Goal: Check status: Check status

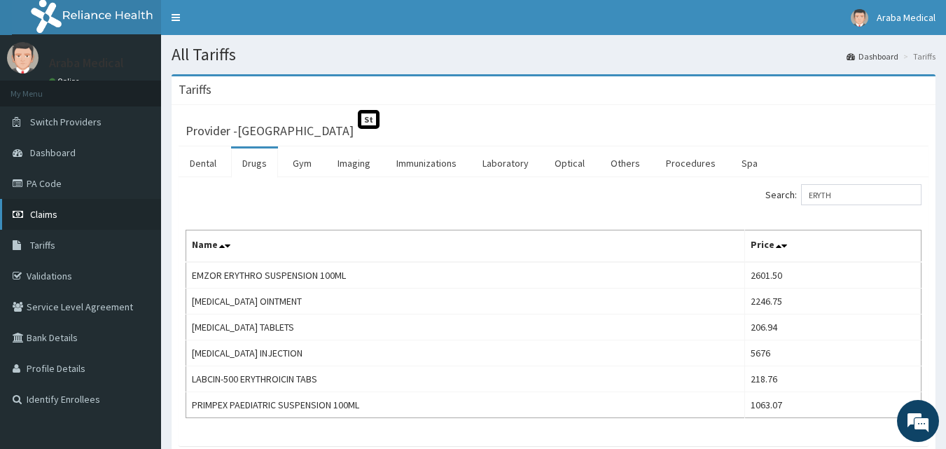
click at [53, 215] on span "Claims" at bounding box center [43, 214] width 27 height 13
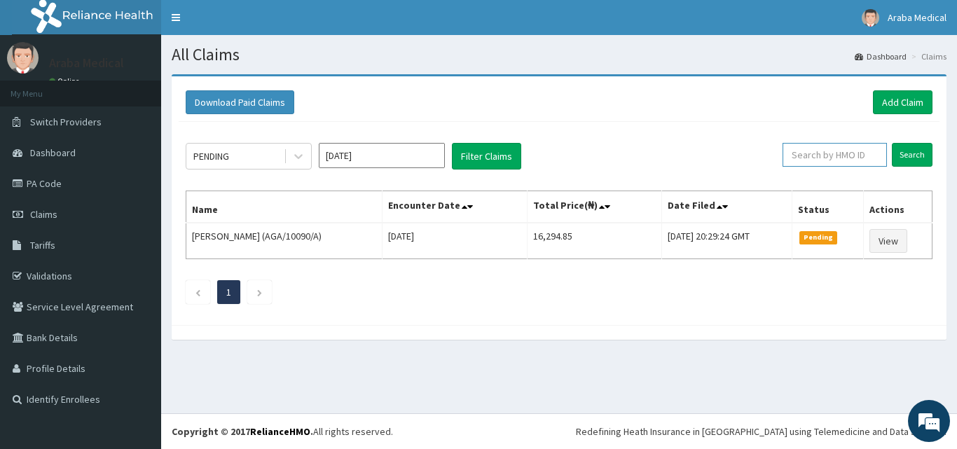
click at [831, 151] on input "text" at bounding box center [834, 155] width 104 height 24
click at [892, 143] on input "Search" at bounding box center [912, 155] width 41 height 24
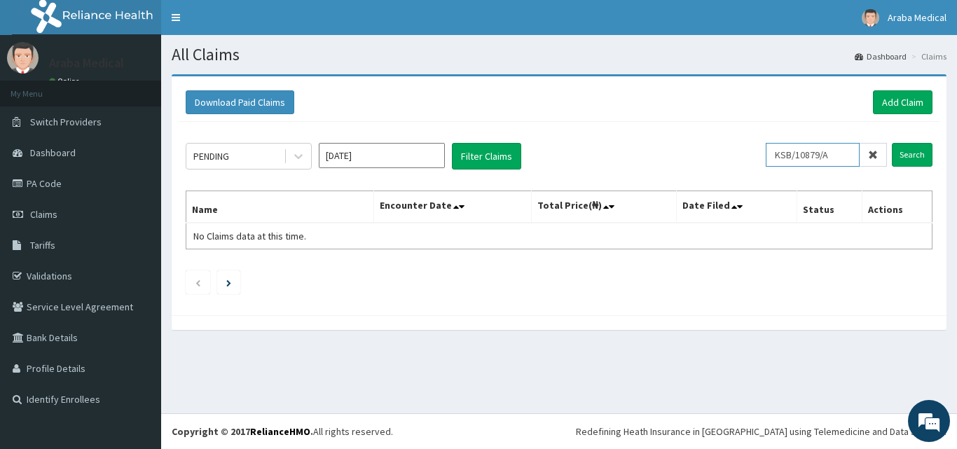
click at [892, 143] on input "Search" at bounding box center [912, 155] width 41 height 24
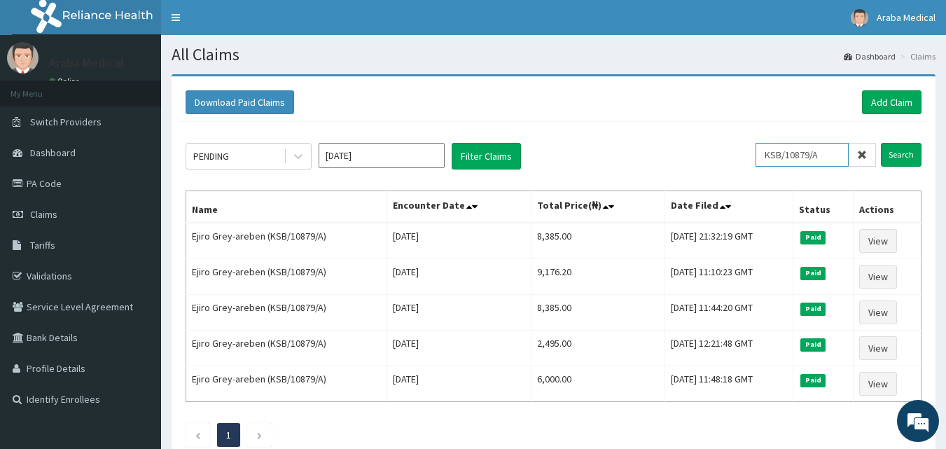
click at [684, 131] on div "PENDING Sep 2025 Filter Claims KSB/10879/A Search Name Encounter Date Total Pri…" at bounding box center [554, 291] width 750 height 339
type input "EIS/10439/D"
click at [881, 143] on input "Search" at bounding box center [901, 155] width 41 height 24
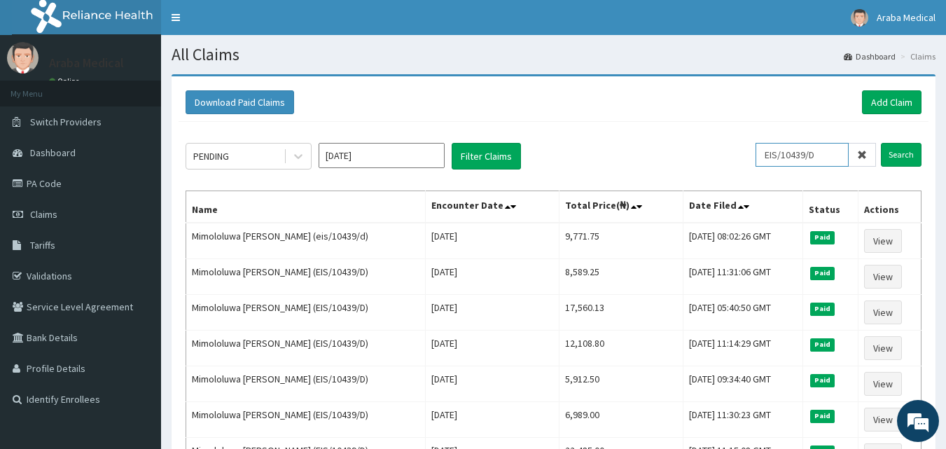
click at [803, 156] on input "EIS/10439/D" at bounding box center [802, 155] width 93 height 24
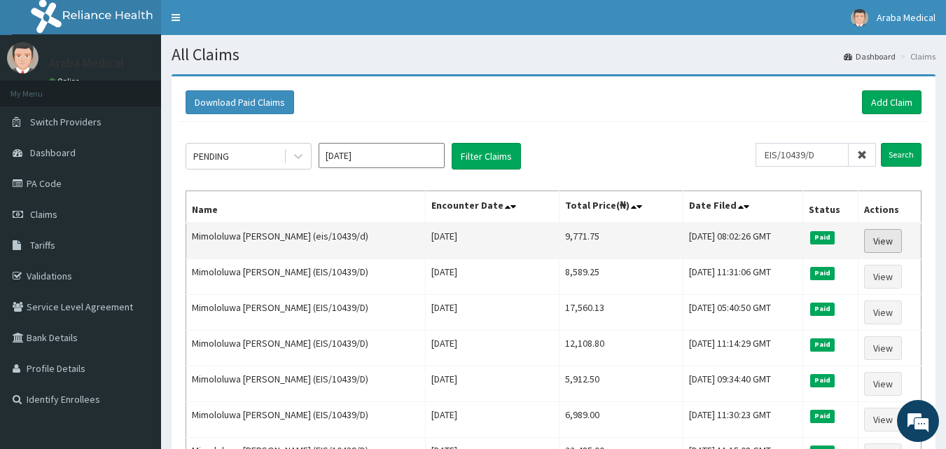
click at [877, 242] on link "View" at bounding box center [883, 241] width 38 height 24
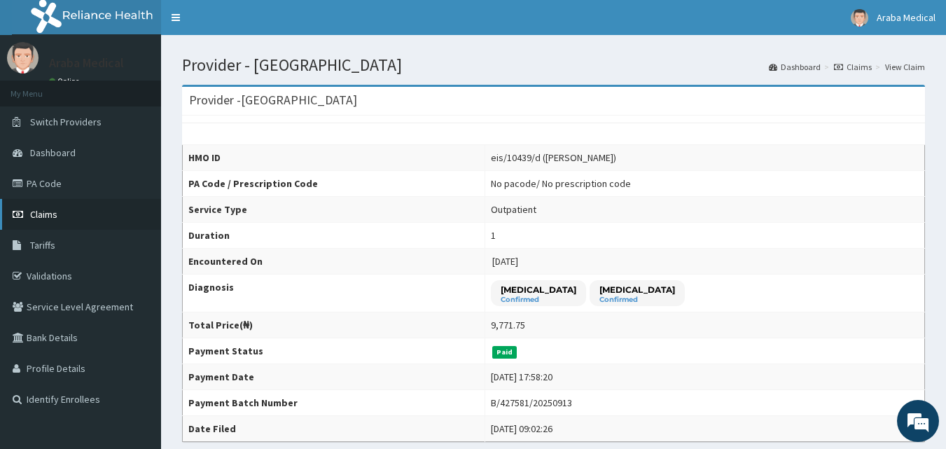
click at [43, 207] on link "Claims" at bounding box center [80, 214] width 161 height 31
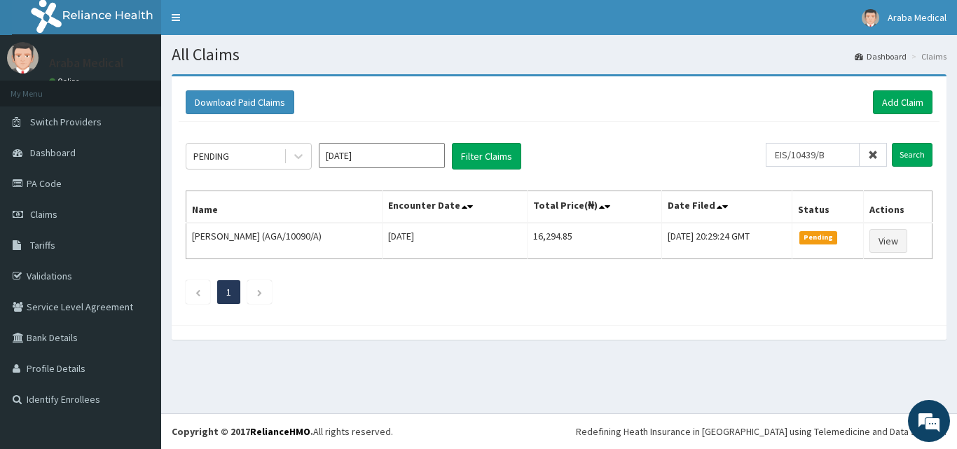
click at [892, 143] on input "Search" at bounding box center [912, 155] width 41 height 24
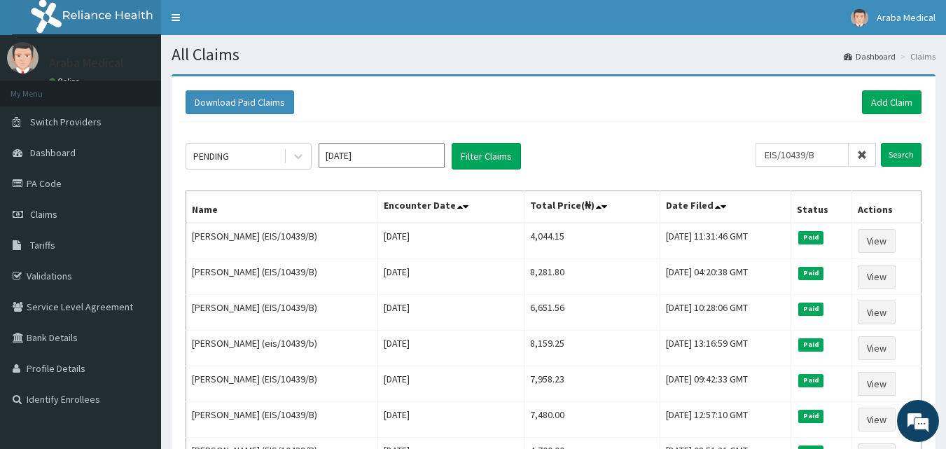
click at [836, 164] on input "EIS/10439/B" at bounding box center [802, 155] width 93 height 24
click at [881, 143] on input "Search" at bounding box center [901, 155] width 41 height 24
click at [841, 154] on input "EIS/10439/C" at bounding box center [802, 155] width 93 height 24
type input "EIS/10439/B"
click at [881, 143] on input "Search" at bounding box center [901, 155] width 41 height 24
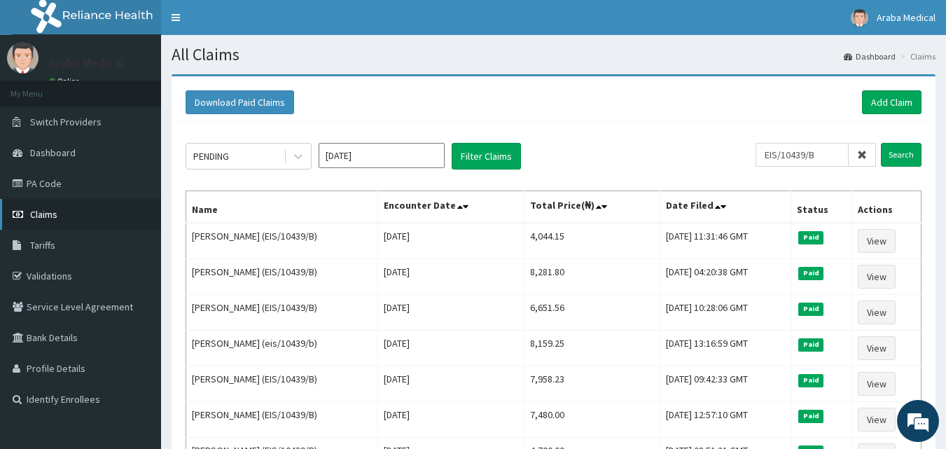
click at [71, 221] on link "Claims" at bounding box center [80, 214] width 161 height 31
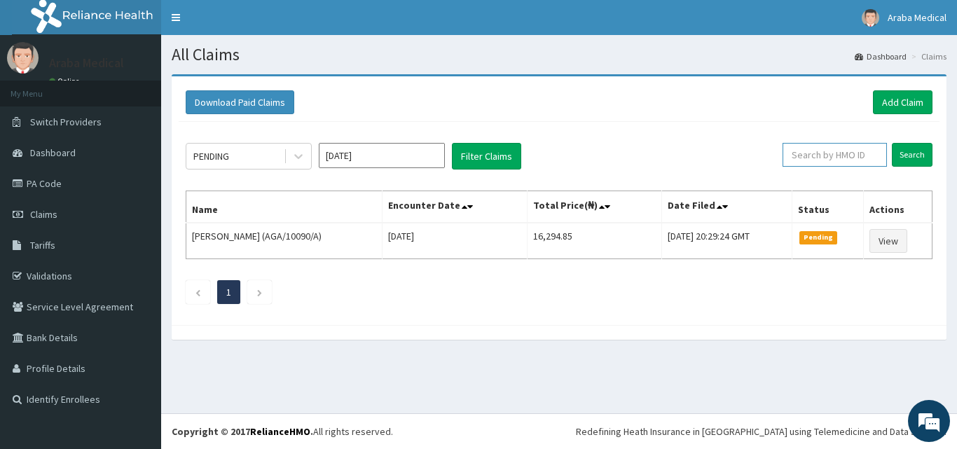
click at [846, 154] on input "text" at bounding box center [834, 155] width 104 height 24
click at [914, 160] on input "Search" at bounding box center [912, 155] width 41 height 24
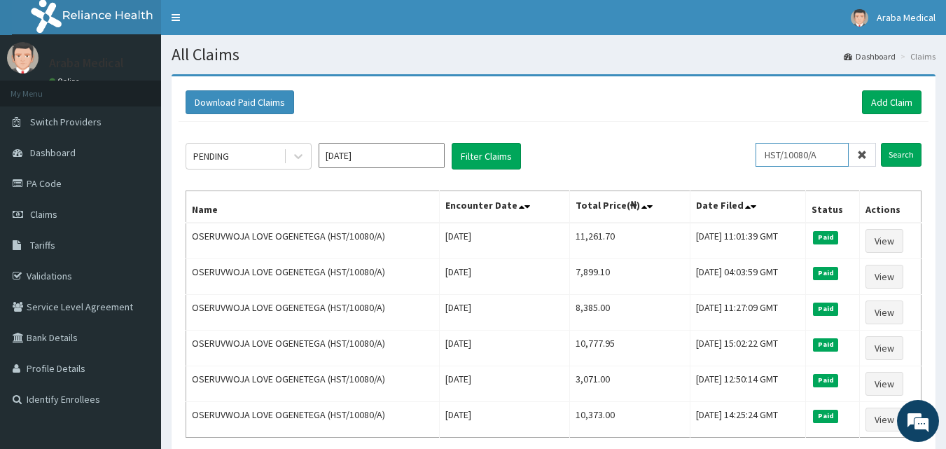
drag, startPoint x: 807, startPoint y: 154, endPoint x: 676, endPoint y: 150, distance: 131.1
click at [676, 150] on div "PENDING Sep 2025 Filter Claims HST/10080/A Search" at bounding box center [554, 156] width 736 height 27
click at [881, 143] on input "Search" at bounding box center [901, 155] width 41 height 24
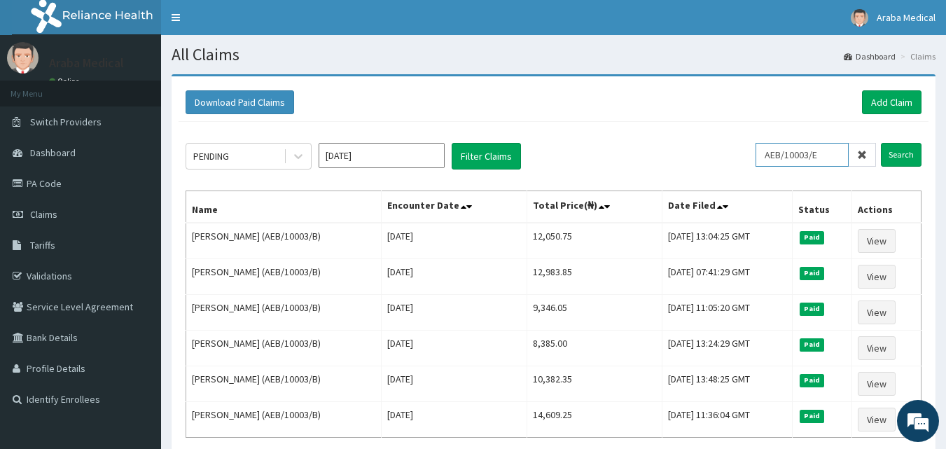
click at [881, 143] on input "Search" at bounding box center [901, 155] width 41 height 24
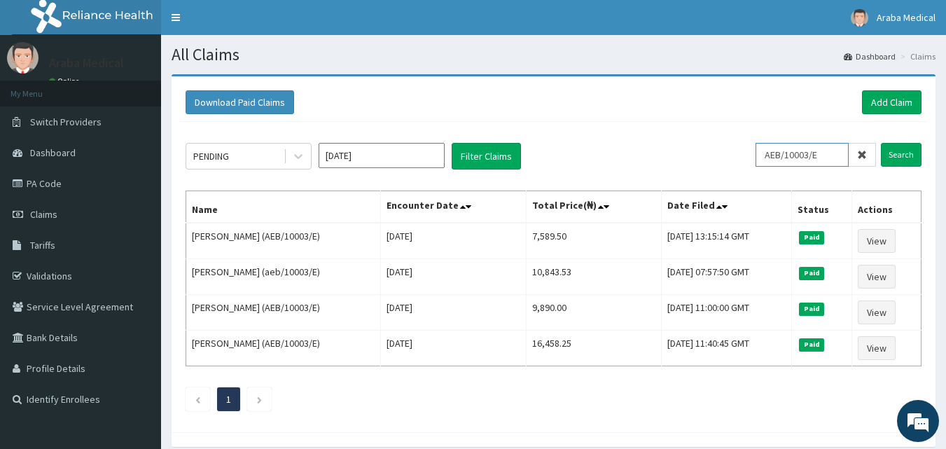
drag, startPoint x: 839, startPoint y: 153, endPoint x: 672, endPoint y: 148, distance: 166.8
click at [672, 148] on div "PENDING Sep 2025 Filter Claims AEB/10003/E Search" at bounding box center [554, 156] width 736 height 27
click at [881, 143] on input "Search" at bounding box center [901, 155] width 41 height 24
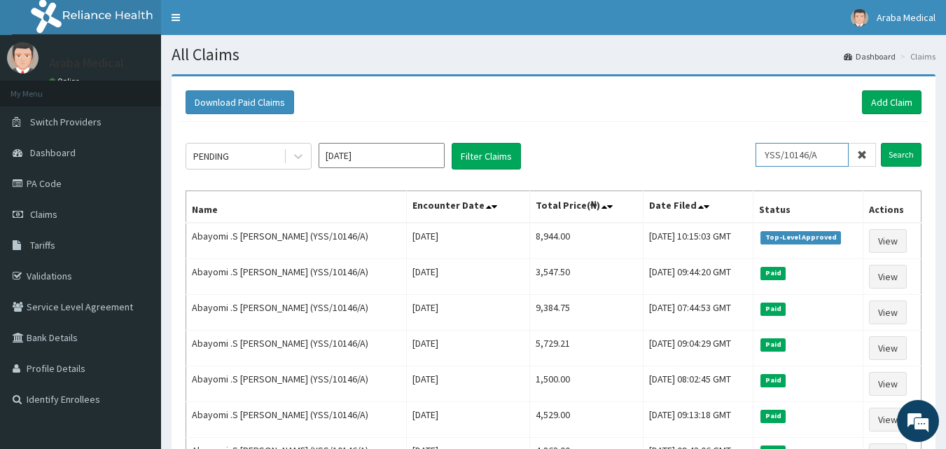
click at [825, 156] on input "YSS/10146/A" at bounding box center [802, 155] width 93 height 24
click at [829, 153] on input "YSS/10146/A" at bounding box center [802, 155] width 93 height 24
click at [881, 143] on input "Search" at bounding box center [901, 155] width 41 height 24
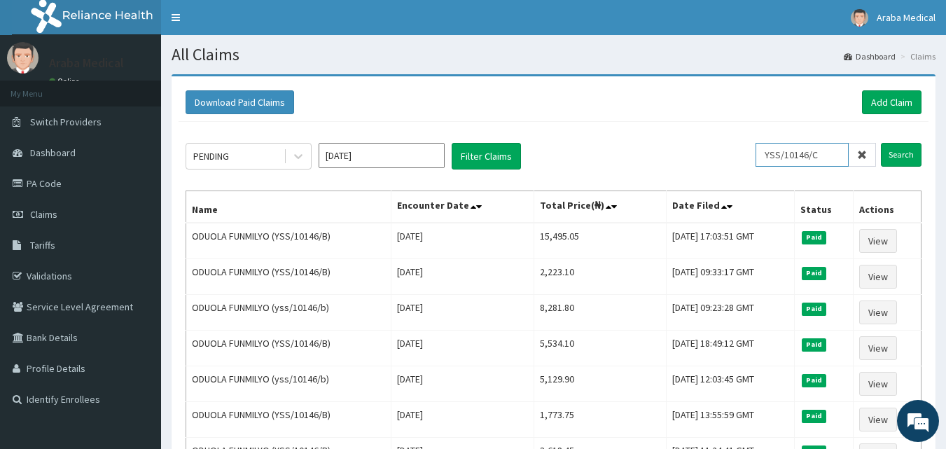
click at [881, 143] on input "Search" at bounding box center [901, 155] width 41 height 24
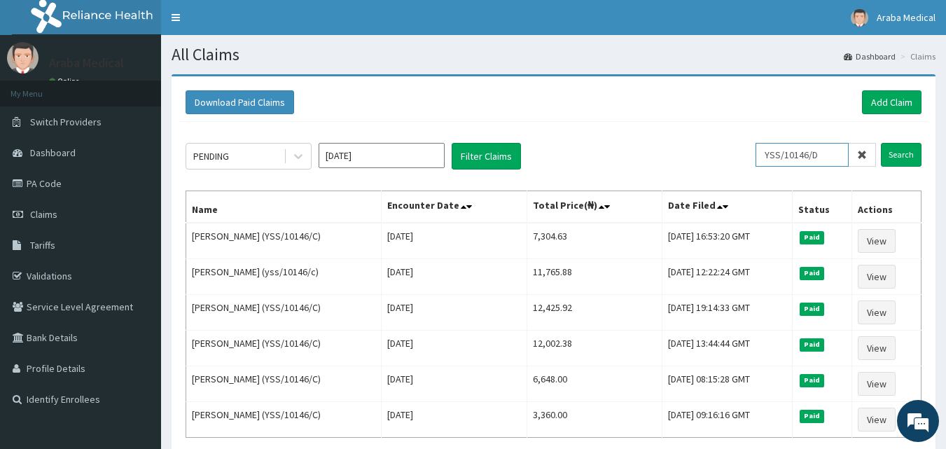
click at [881, 143] on input "Search" at bounding box center [901, 155] width 41 height 24
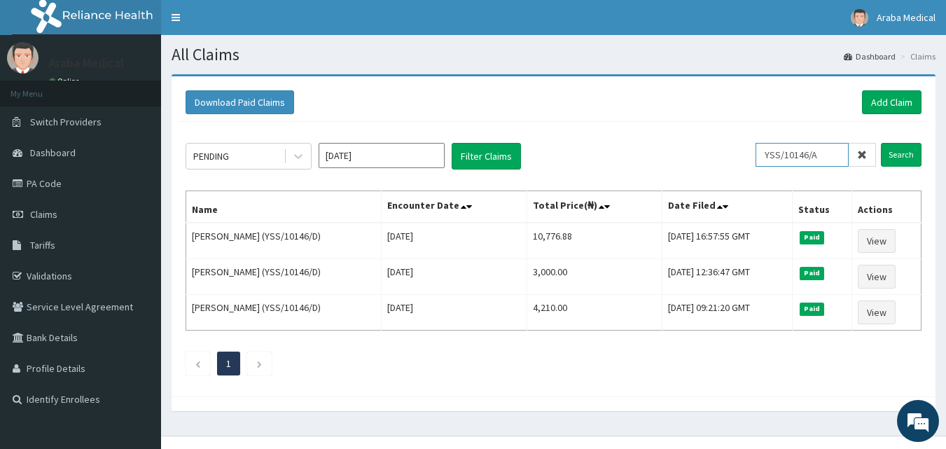
click at [881, 143] on input "Search" at bounding box center [901, 155] width 41 height 24
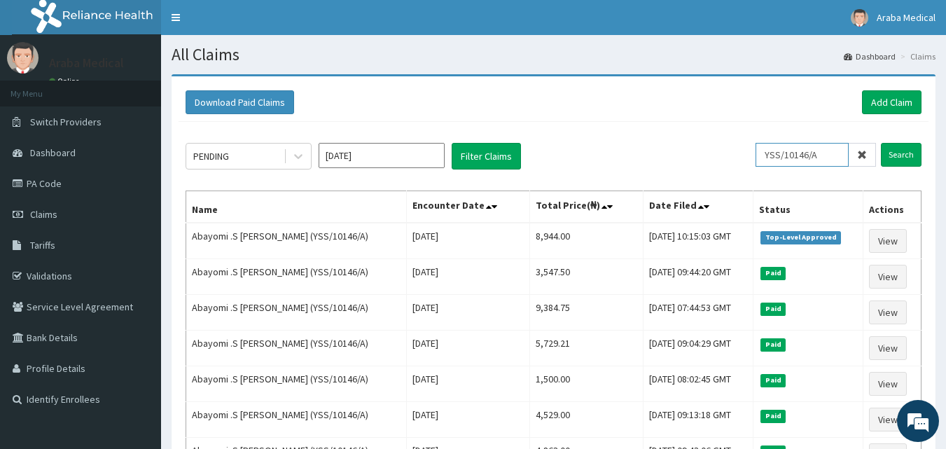
drag, startPoint x: 813, startPoint y: 151, endPoint x: 689, endPoint y: 139, distance: 124.6
click at [697, 139] on div "PENDING Sep 2025 Filter Claims YSS/10146/A Search Name Encounter Date Total Pri…" at bounding box center [554, 327] width 750 height 410
click at [881, 143] on input "Search" at bounding box center [901, 155] width 41 height 24
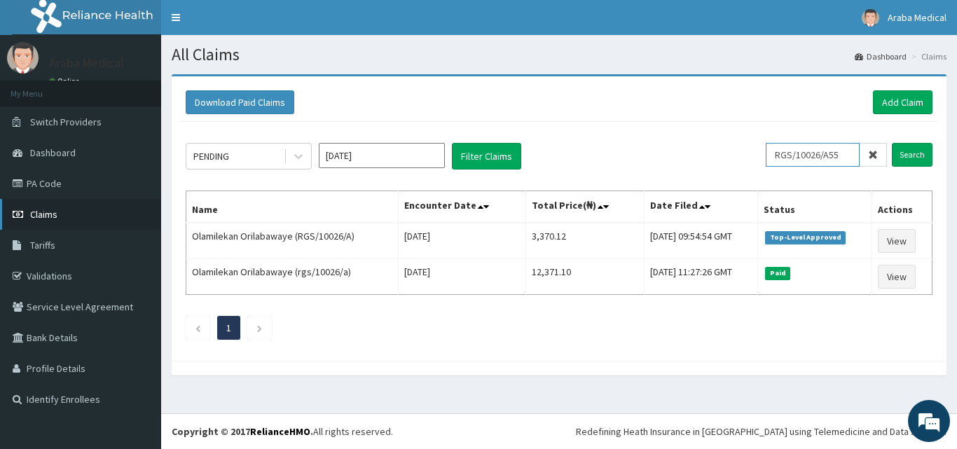
type input "RGS/10026/A55"
click at [87, 216] on link "Claims" at bounding box center [80, 214] width 161 height 31
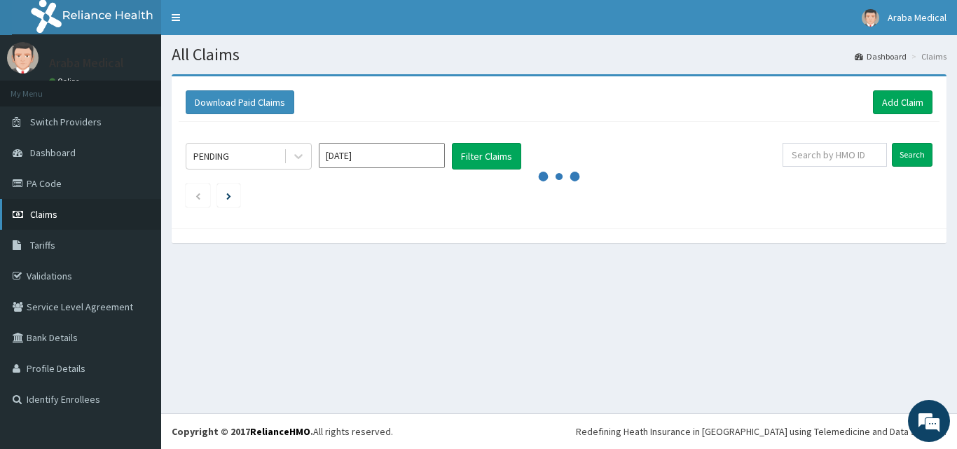
click at [48, 210] on span "Claims" at bounding box center [43, 214] width 27 height 13
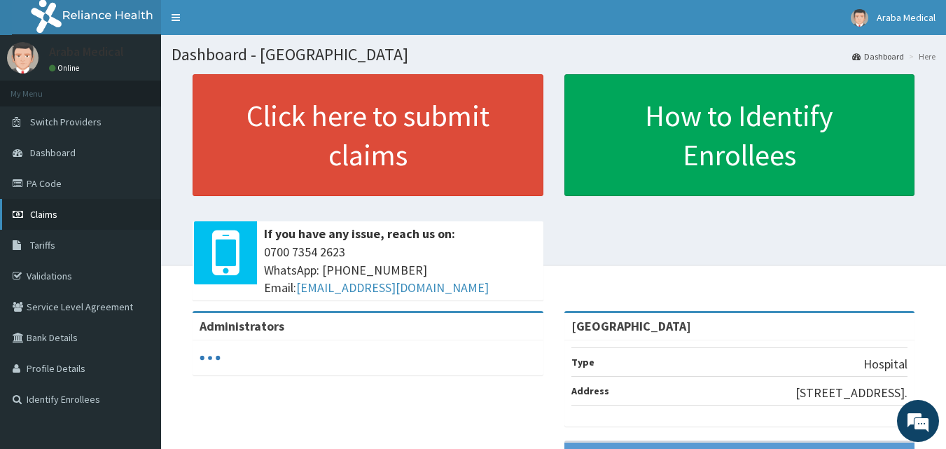
click at [62, 209] on link "Claims" at bounding box center [80, 214] width 161 height 31
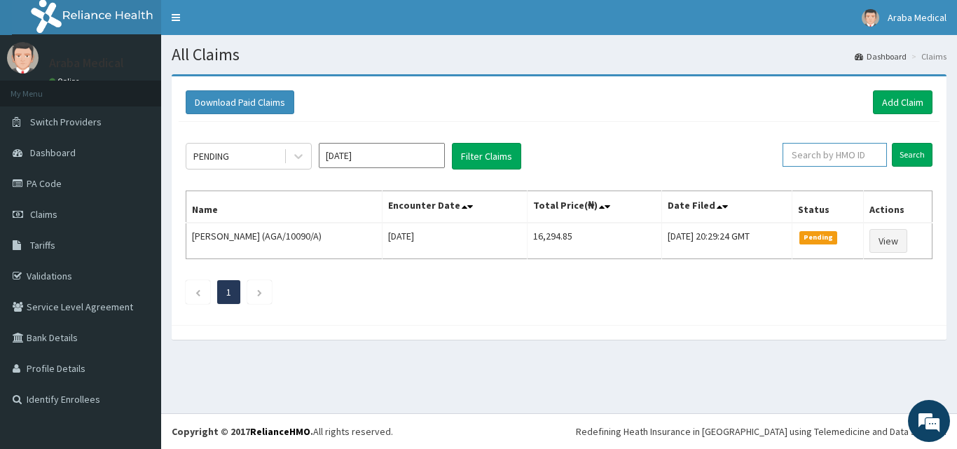
click at [820, 158] on input "text" at bounding box center [834, 155] width 104 height 24
click at [839, 156] on input "text" at bounding box center [834, 155] width 104 height 24
click at [892, 143] on input "Search" at bounding box center [912, 155] width 41 height 24
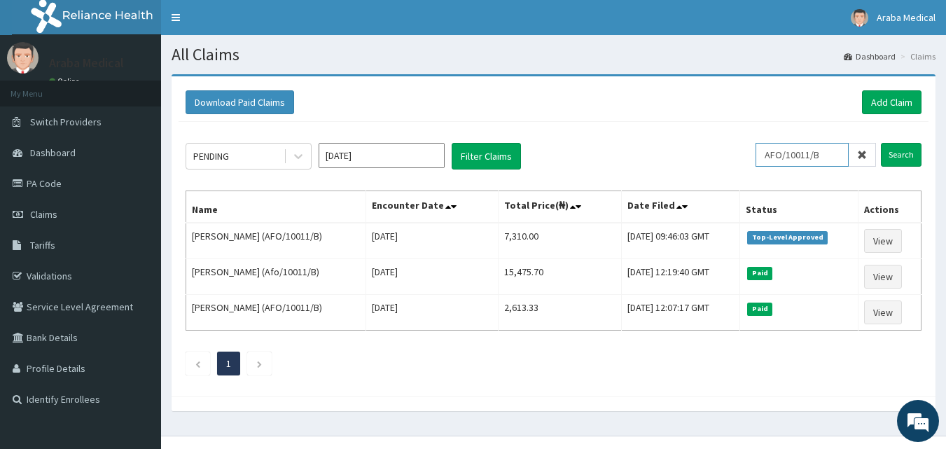
drag, startPoint x: 700, startPoint y: 157, endPoint x: 691, endPoint y: 157, distance: 9.8
click at [691, 157] on div "PENDING [DATE] Filter Claims AFO/10011/B Search" at bounding box center [554, 156] width 736 height 27
click at [881, 143] on input "Search" at bounding box center [901, 155] width 41 height 24
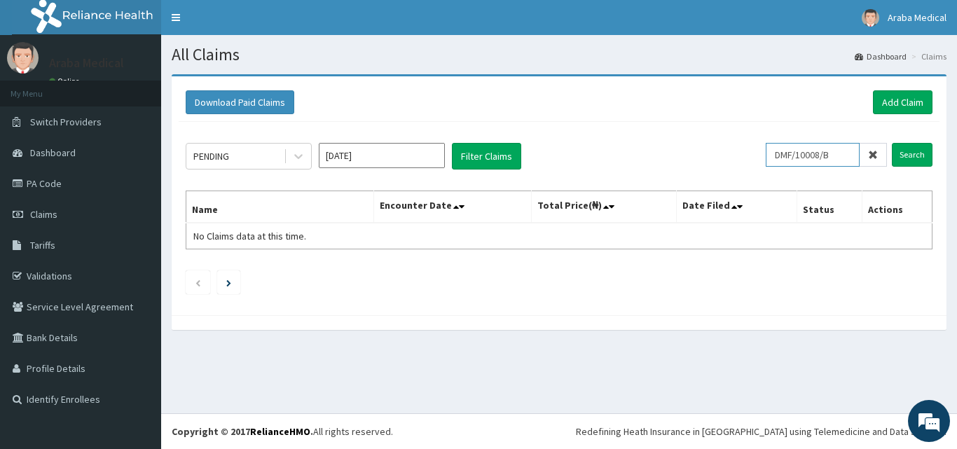
click at [892, 143] on input "Search" at bounding box center [912, 155] width 41 height 24
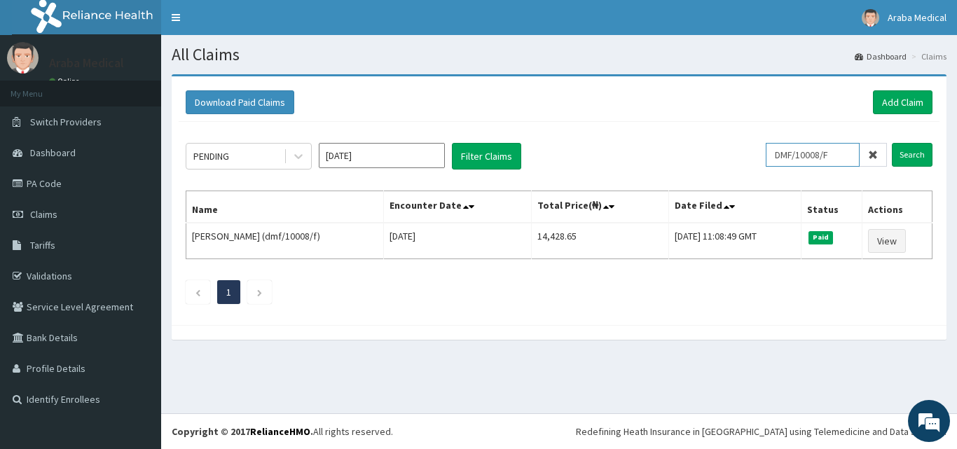
drag, startPoint x: 849, startPoint y: 158, endPoint x: 677, endPoint y: 153, distance: 172.4
click at [678, 153] on div "PENDING [DATE] Filter Claims DMF/10008/F Search" at bounding box center [559, 156] width 747 height 27
type input "S"
click at [892, 143] on input "Search" at bounding box center [912, 155] width 41 height 24
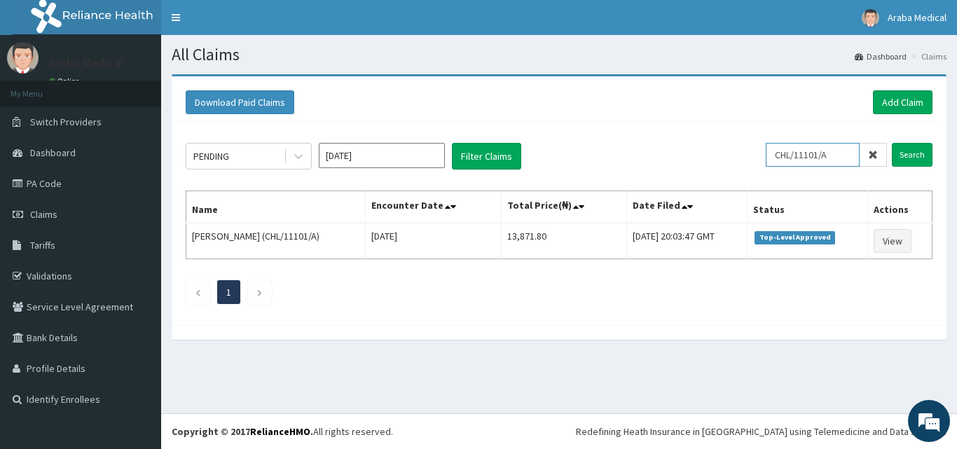
drag, startPoint x: 833, startPoint y: 151, endPoint x: 634, endPoint y: 149, distance: 199.0
click at [634, 149] on div "PENDING [DATE] Filter Claims CHL/11101/A Search" at bounding box center [559, 156] width 747 height 27
type input "GCS/10023/C"
click at [892, 143] on input "Search" at bounding box center [912, 155] width 41 height 24
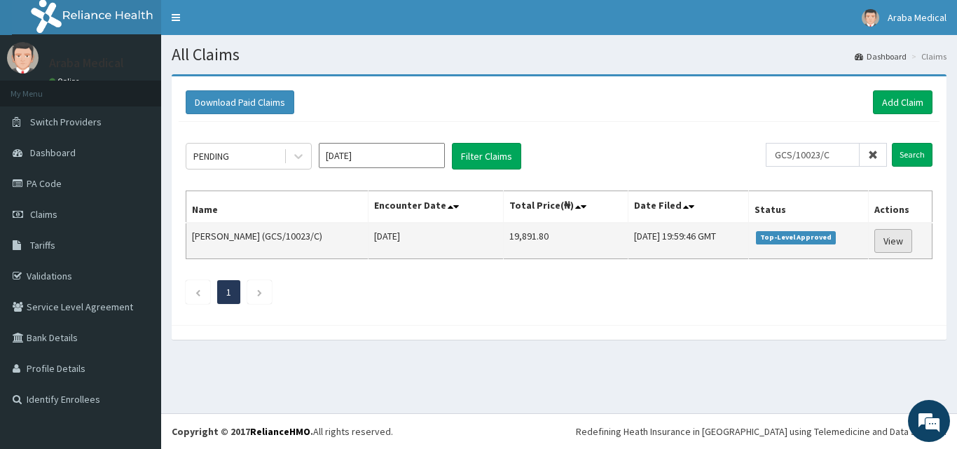
click at [887, 244] on link "View" at bounding box center [893, 241] width 38 height 24
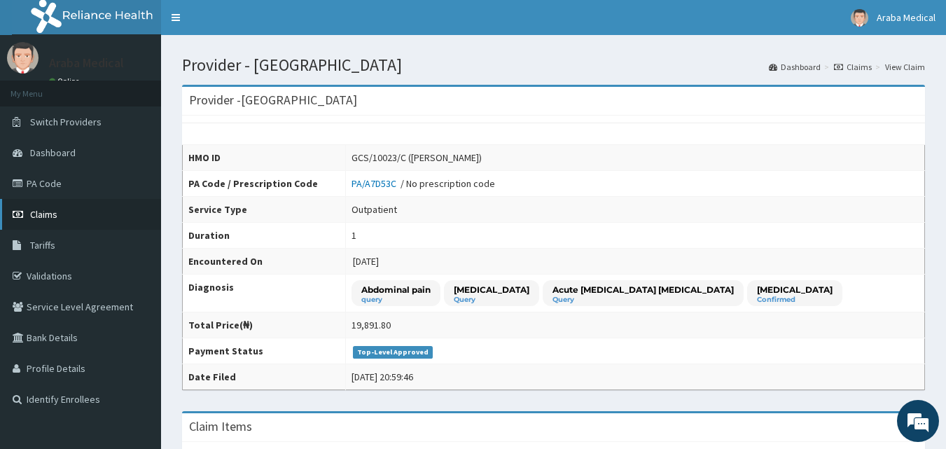
click at [55, 205] on link "Claims" at bounding box center [80, 214] width 161 height 31
